Goal: Entertainment & Leisure: Consume media (video, audio)

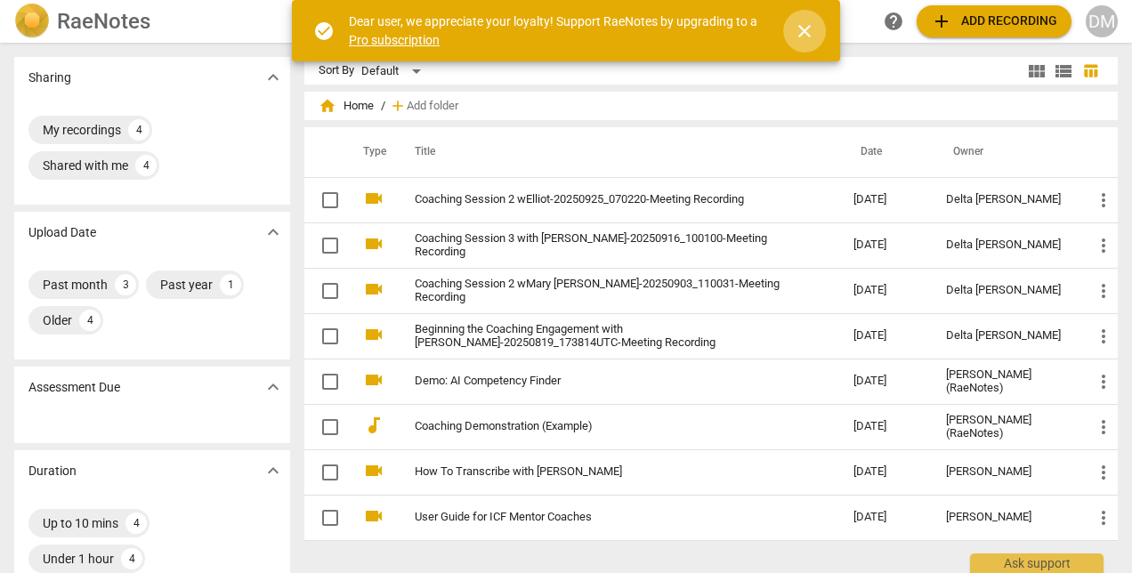
click at [801, 32] on span "close" at bounding box center [804, 30] width 21 height 21
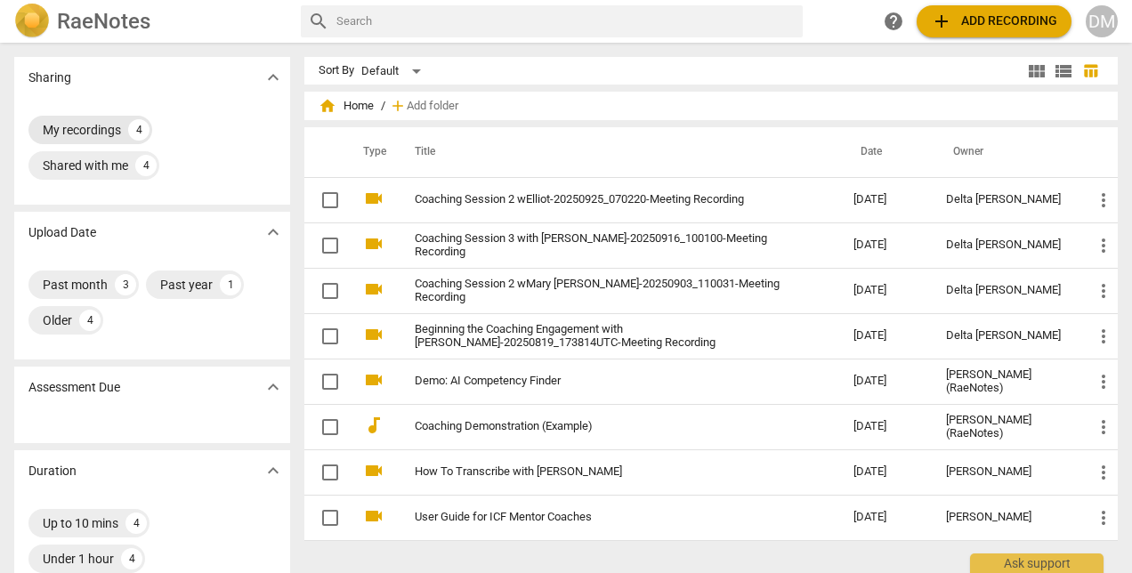
click at [109, 133] on div "My recordings" at bounding box center [82, 130] width 78 height 18
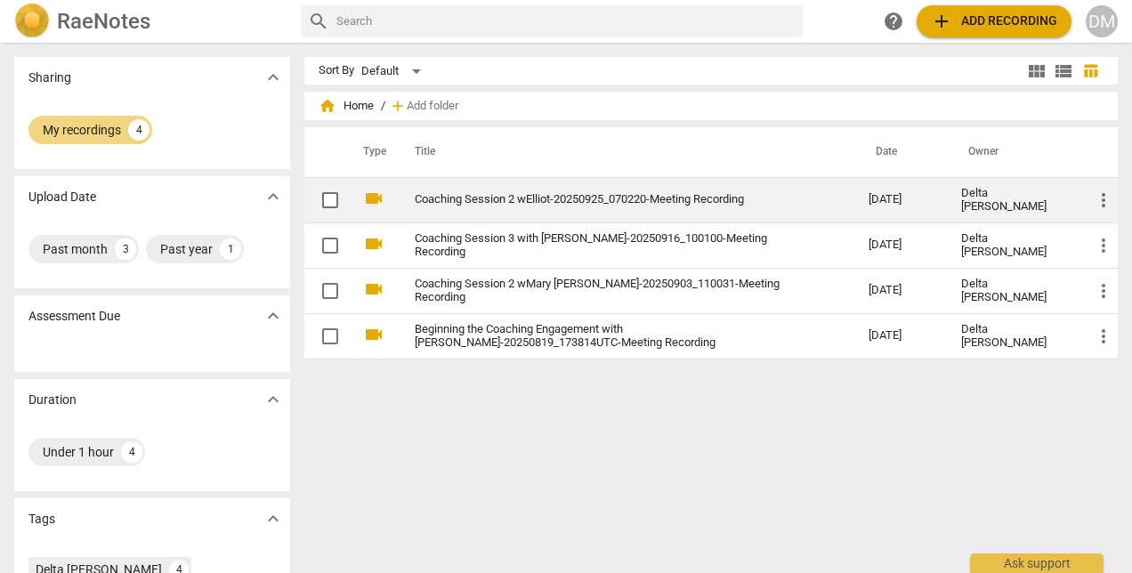
click at [447, 196] on link "Coaching Session 2 wElliot-20250925_070220-Meeting Recording" at bounding box center [610, 199] width 390 height 13
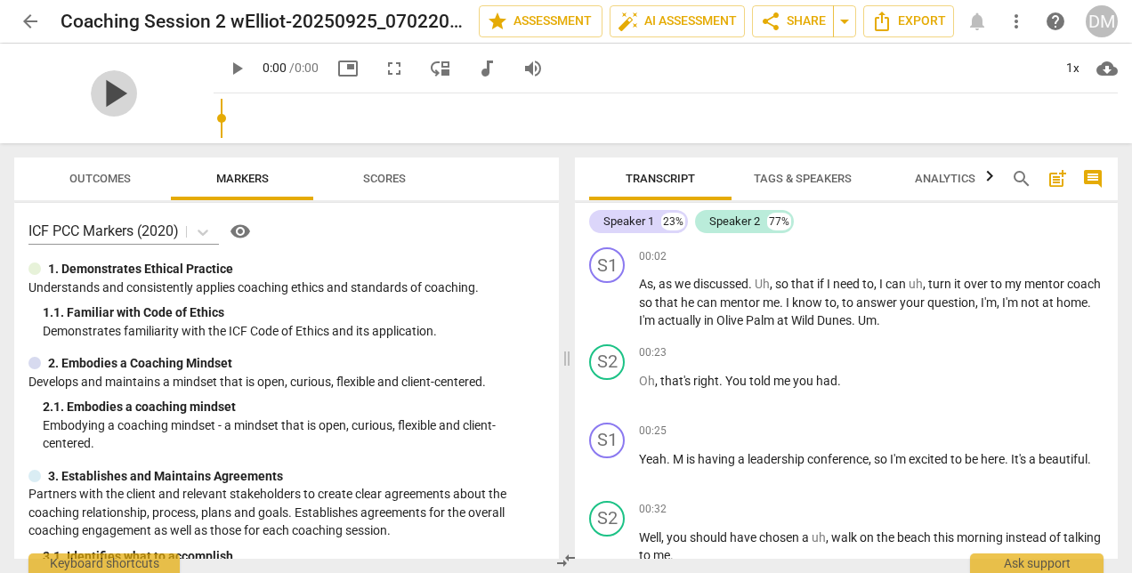
click at [137, 89] on span "play_arrow" at bounding box center [114, 93] width 46 height 46
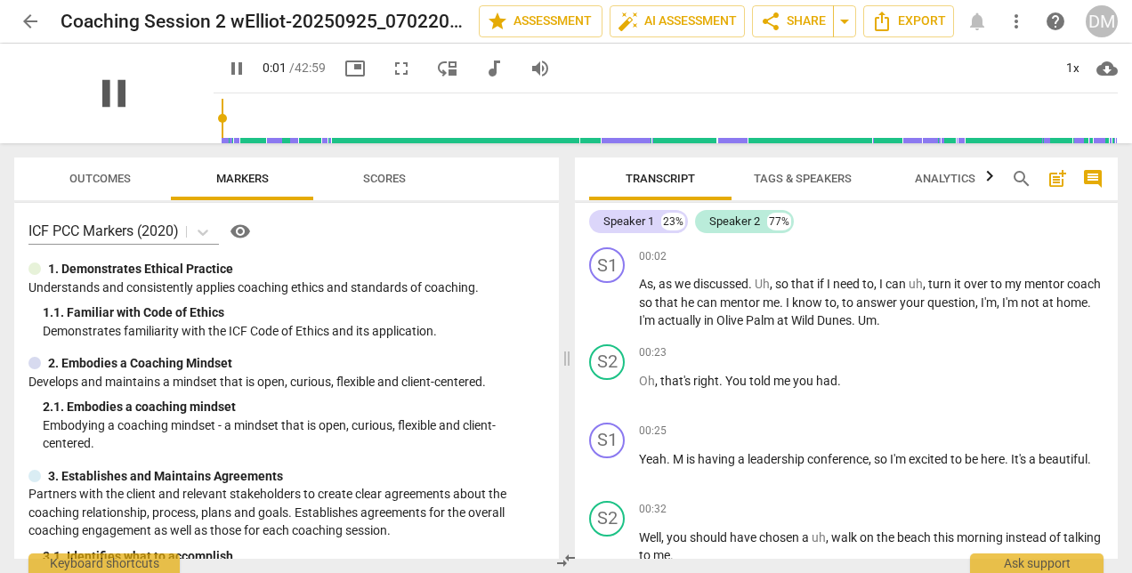
click at [113, 93] on span "pause" at bounding box center [114, 93] width 46 height 46
click at [113, 93] on span "play_arrow" at bounding box center [114, 93] width 46 height 46
type input "1804"
